Goal: Check status: Check status

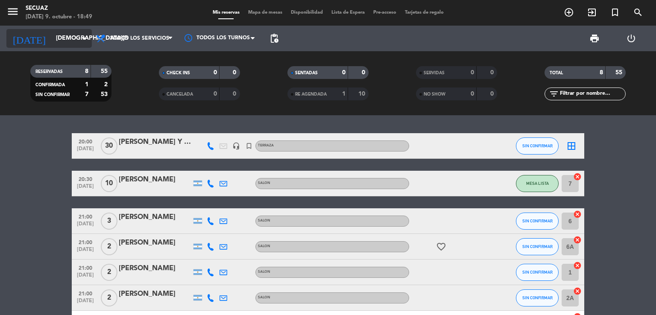
click at [74, 38] on input "[DEMOGRAPHIC_DATA][DATE]" at bounding box center [92, 38] width 81 height 15
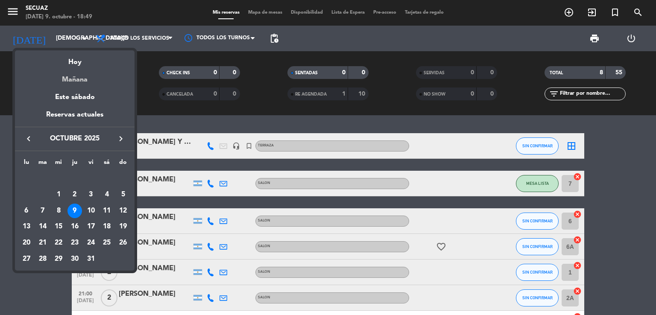
click at [82, 81] on div "Mañana" at bounding box center [75, 77] width 120 height 18
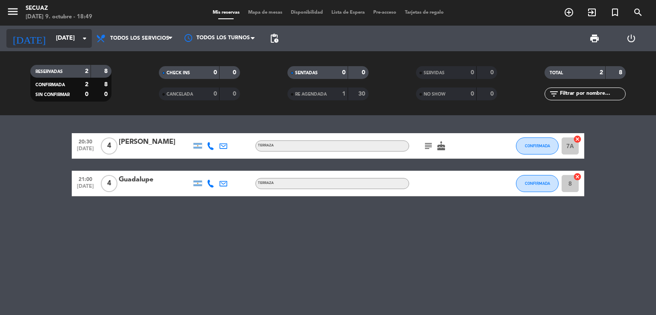
click at [77, 38] on input "[DATE]" at bounding box center [92, 38] width 81 height 15
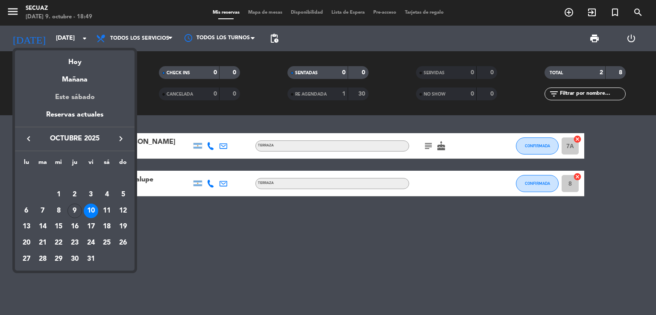
click at [85, 96] on div "Este sábado" at bounding box center [75, 97] width 120 height 24
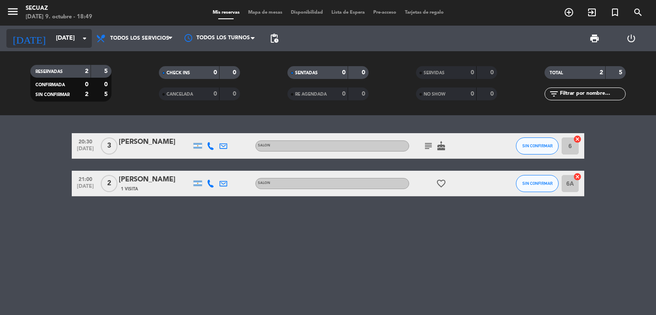
click at [61, 39] on input "[DATE]" at bounding box center [92, 38] width 81 height 15
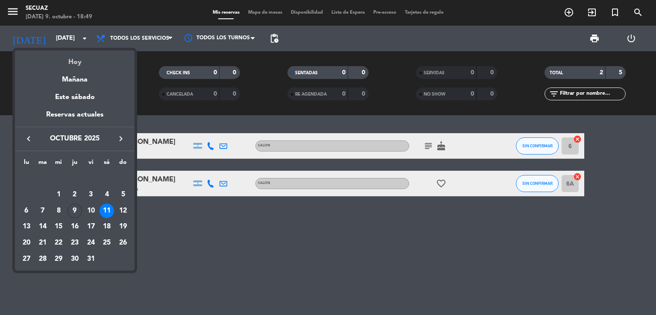
click at [75, 62] on div "Hoy" at bounding box center [75, 59] width 120 height 18
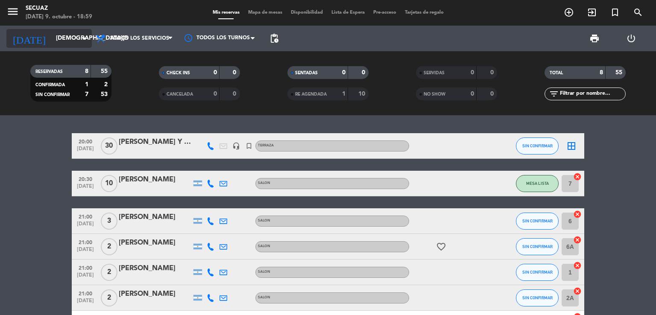
click at [77, 37] on input "[DEMOGRAPHIC_DATA][DATE]" at bounding box center [92, 38] width 81 height 15
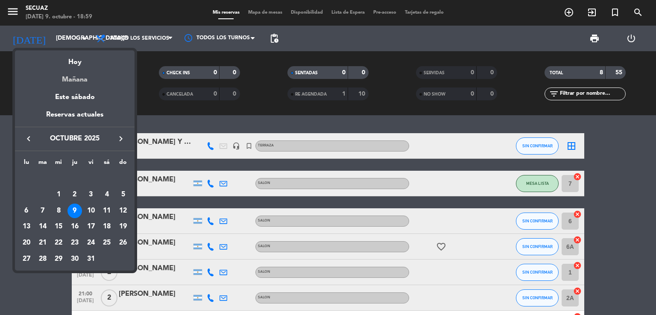
click at [84, 79] on div "Mañana" at bounding box center [75, 77] width 120 height 18
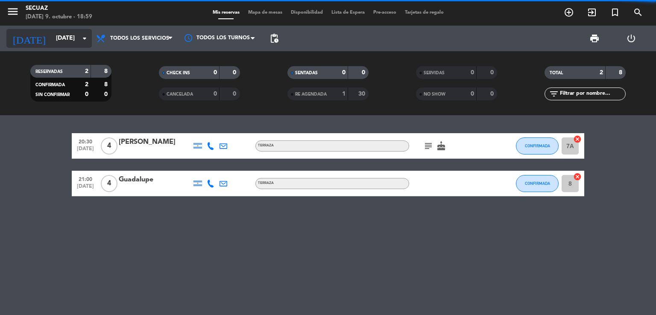
click at [73, 38] on input "[DATE]" at bounding box center [92, 38] width 81 height 15
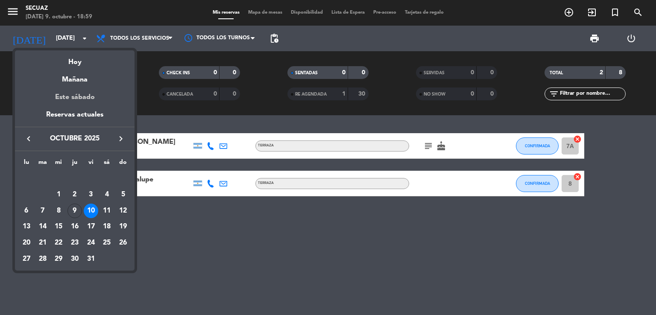
click at [78, 96] on div "Este sábado" at bounding box center [75, 97] width 120 height 24
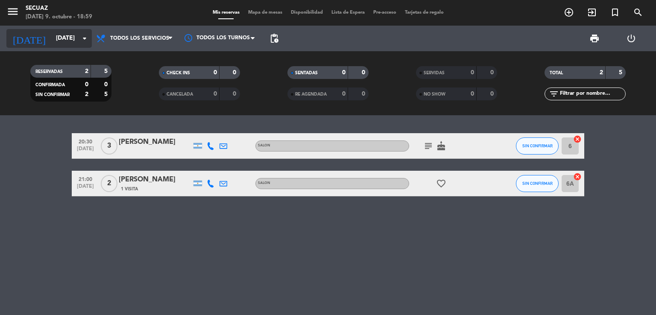
click at [74, 35] on input "[DATE]" at bounding box center [92, 38] width 81 height 15
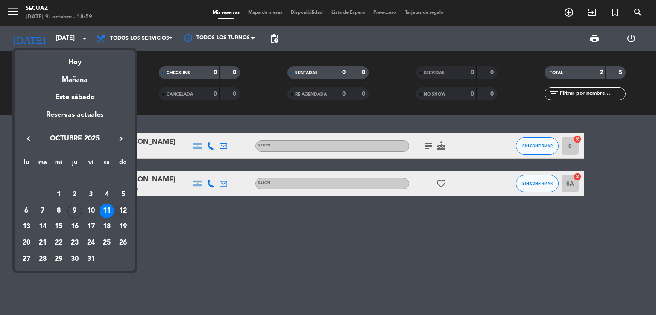
click at [124, 211] on div "12" at bounding box center [123, 211] width 15 height 15
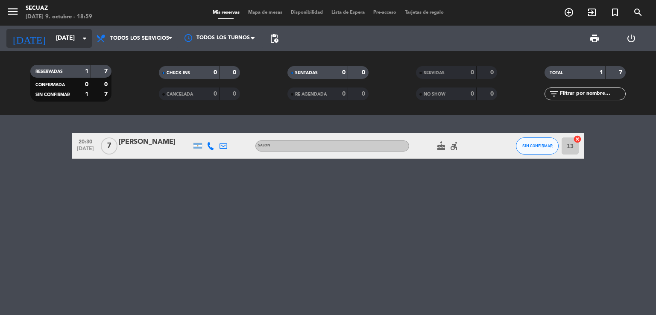
click at [70, 37] on input "[DATE]" at bounding box center [92, 38] width 81 height 15
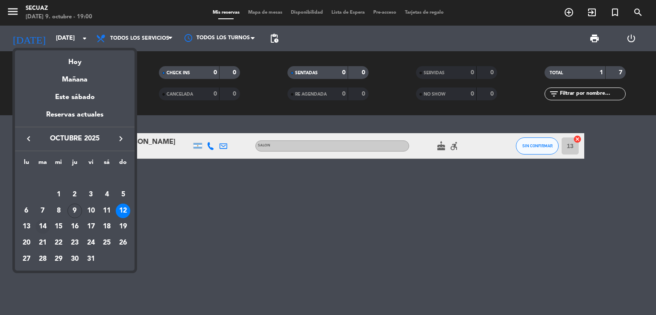
click at [41, 226] on div "14" at bounding box center [42, 227] width 15 height 15
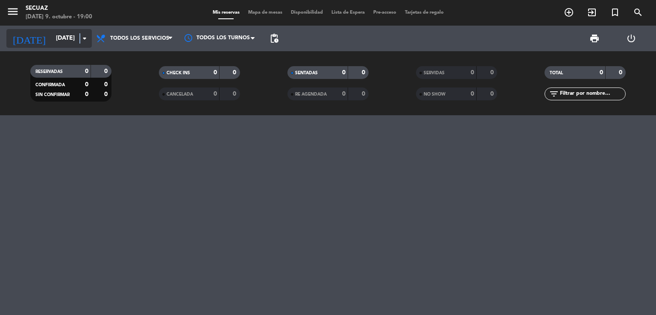
click at [79, 40] on icon "arrow_drop_down" at bounding box center [84, 38] width 10 height 10
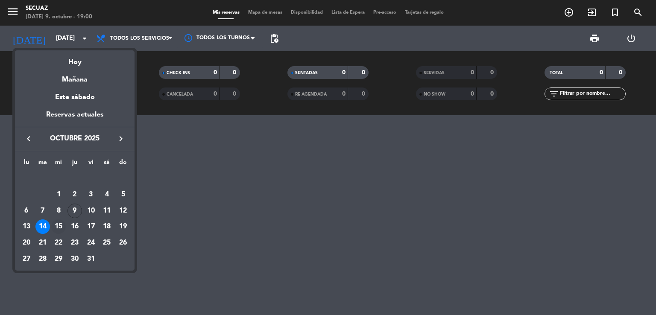
click at [56, 228] on div "15" at bounding box center [58, 227] width 15 height 15
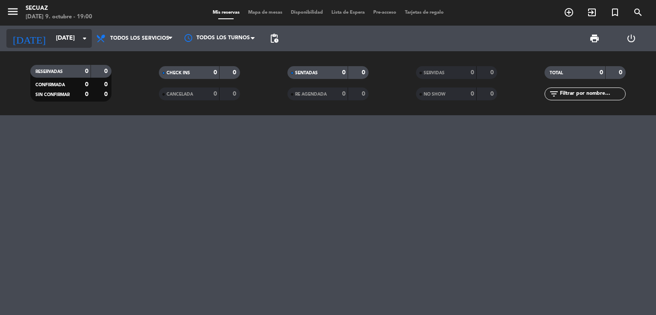
click at [81, 38] on icon "arrow_drop_down" at bounding box center [84, 38] width 10 height 10
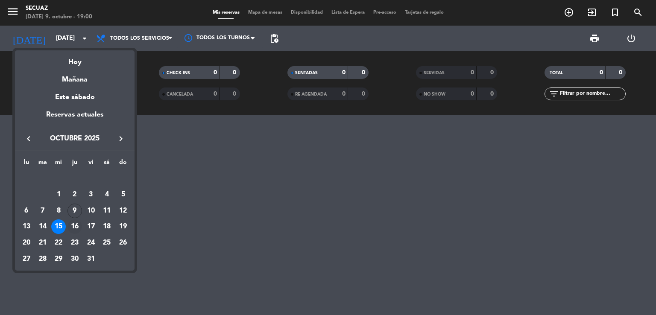
click at [75, 226] on div "16" at bounding box center [74, 227] width 15 height 15
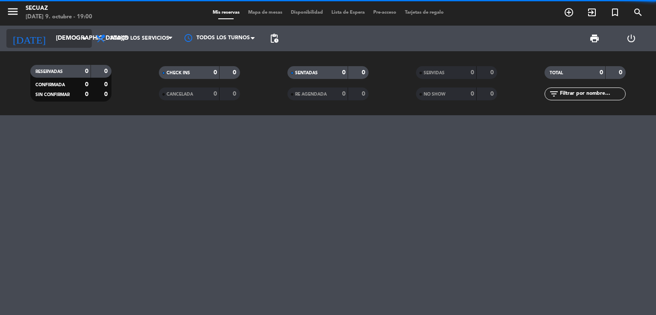
click at [72, 43] on input "[DEMOGRAPHIC_DATA][DATE]" at bounding box center [92, 38] width 81 height 15
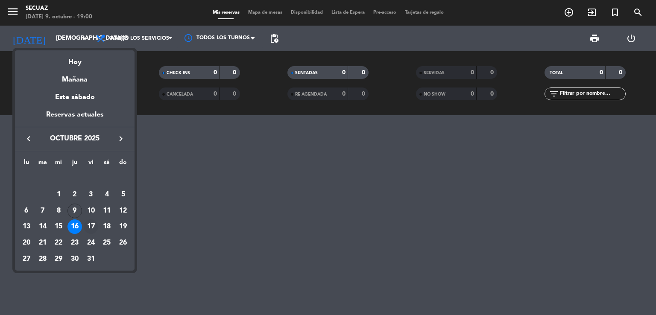
click at [97, 224] on div "17" at bounding box center [91, 227] width 15 height 15
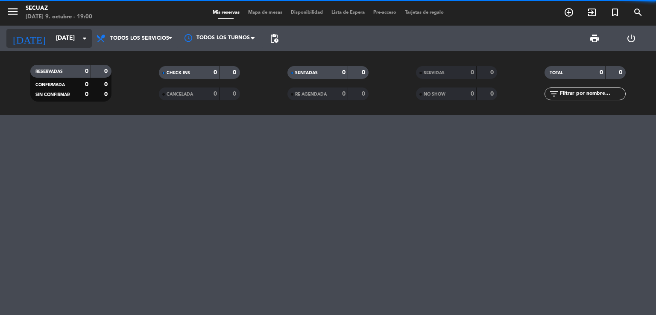
click at [73, 38] on input "[DATE]" at bounding box center [92, 38] width 81 height 15
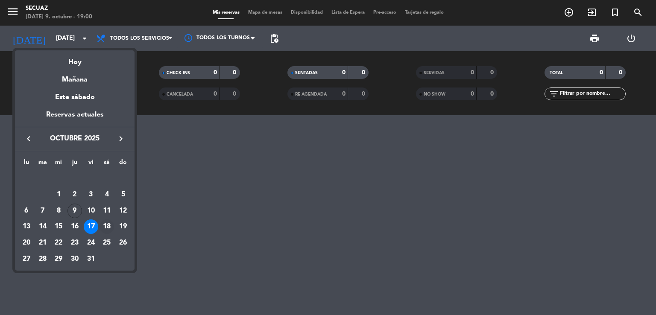
click at [103, 227] on div "18" at bounding box center [107, 227] width 15 height 15
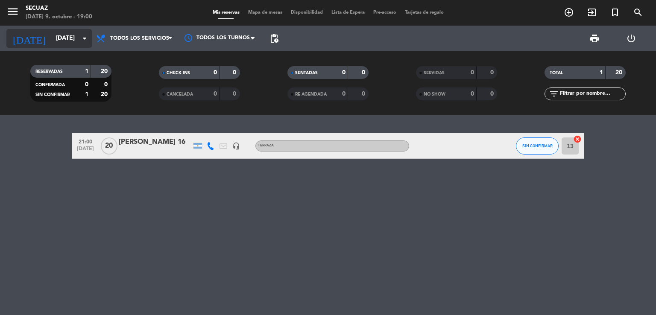
click at [77, 36] on input "[DATE]" at bounding box center [92, 38] width 81 height 15
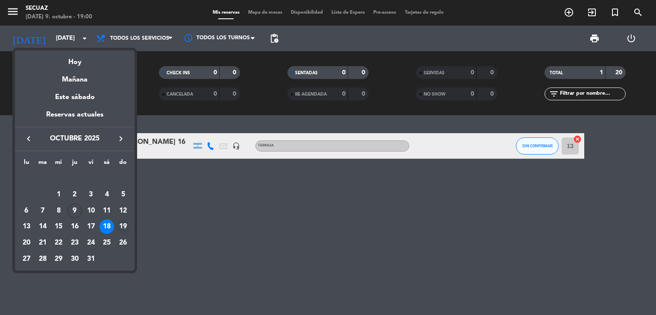
click at [121, 228] on div "19" at bounding box center [123, 227] width 15 height 15
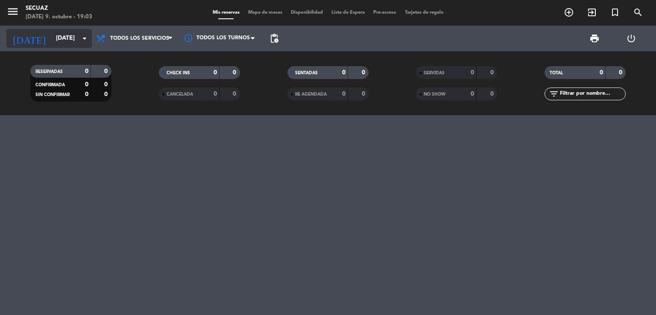
click at [78, 32] on input "[DATE]" at bounding box center [92, 38] width 81 height 15
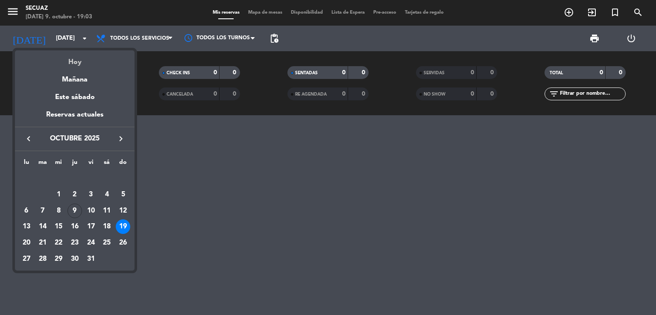
click at [77, 62] on div "Hoy" at bounding box center [75, 59] width 120 height 18
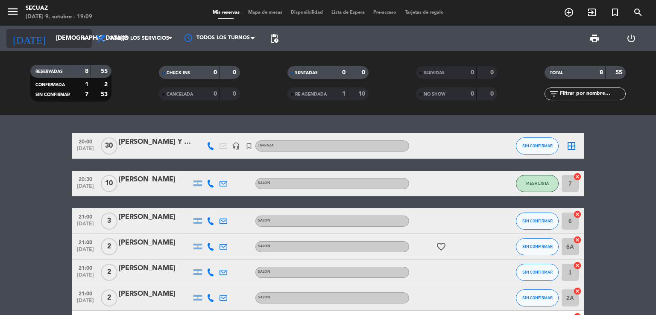
click at [73, 38] on input "[DEMOGRAPHIC_DATA][DATE]" at bounding box center [92, 38] width 81 height 15
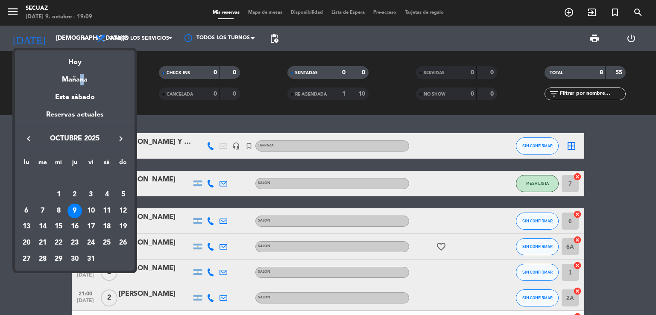
click at [79, 79] on div "Mañana" at bounding box center [75, 77] width 120 height 18
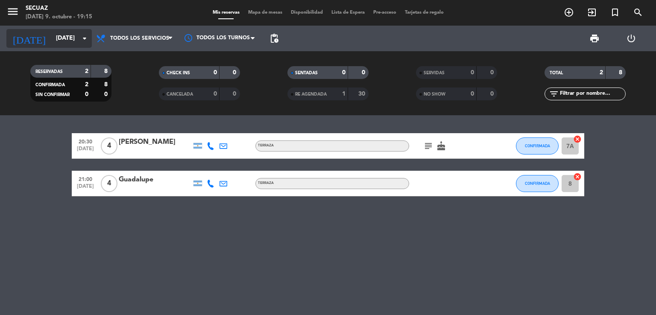
click at [64, 38] on input "[DATE]" at bounding box center [92, 38] width 81 height 15
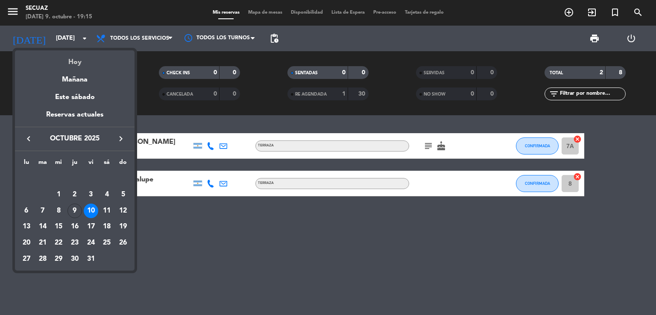
click at [76, 62] on div "Hoy" at bounding box center [75, 59] width 120 height 18
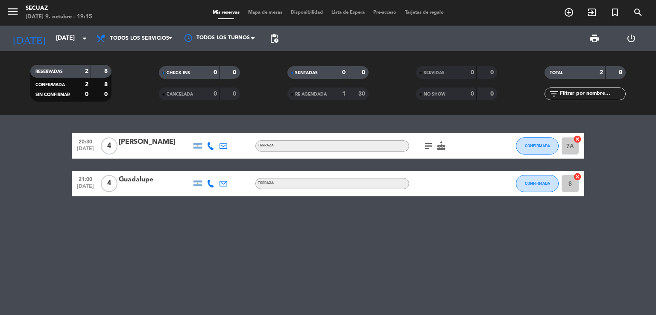
type input "[DEMOGRAPHIC_DATA][DATE]"
